Goal: Check status: Check status

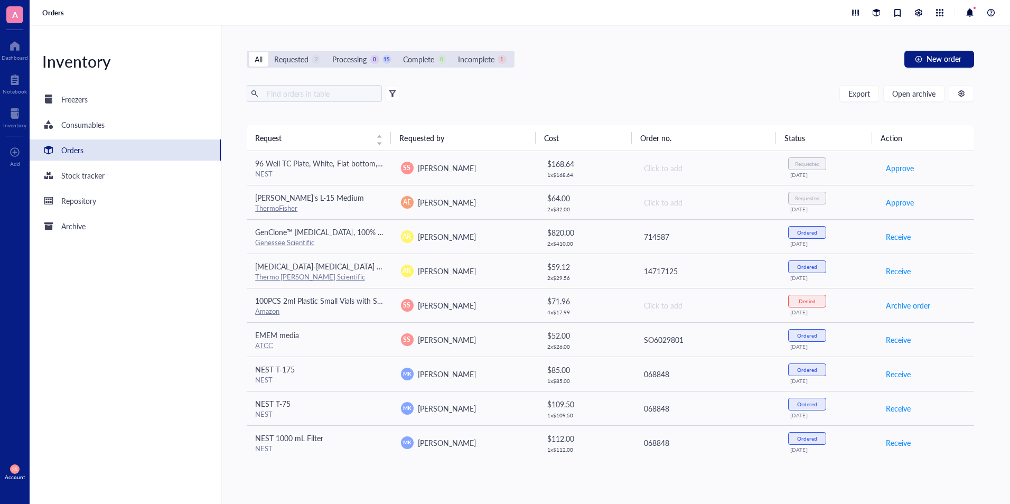
click at [757, 14] on div "Orders" at bounding box center [520, 12] width 980 height 25
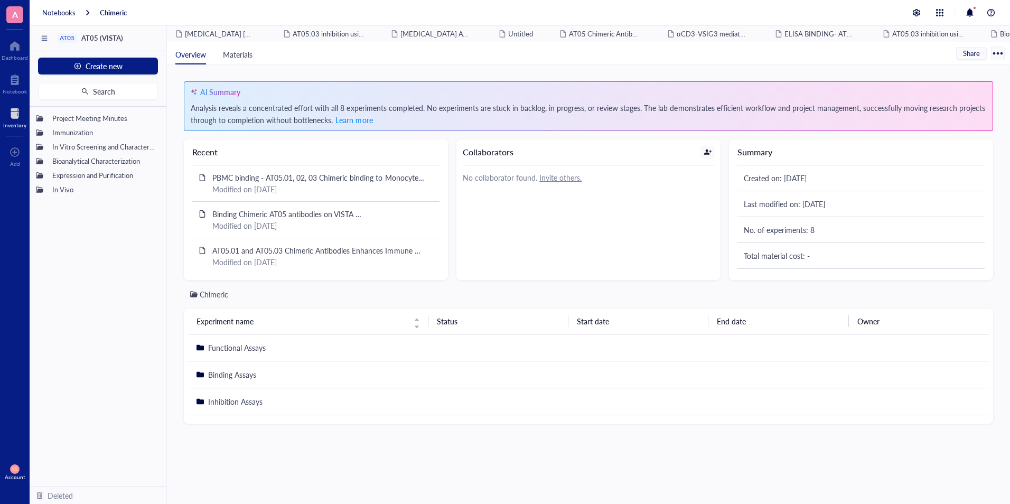
click at [23, 115] on div at bounding box center [14, 113] width 23 height 17
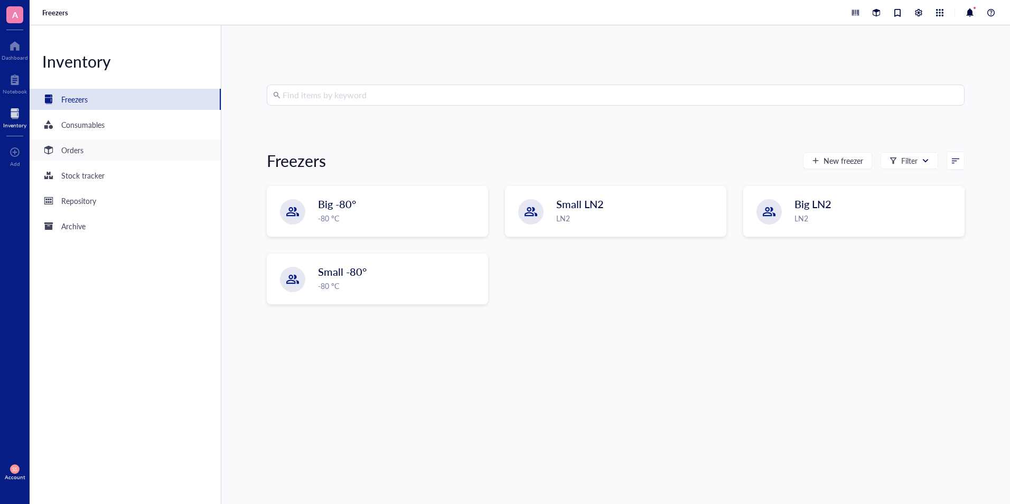
click at [80, 151] on div "Orders" at bounding box center [72, 150] width 22 height 12
